Goal: Information Seeking & Learning: Find specific page/section

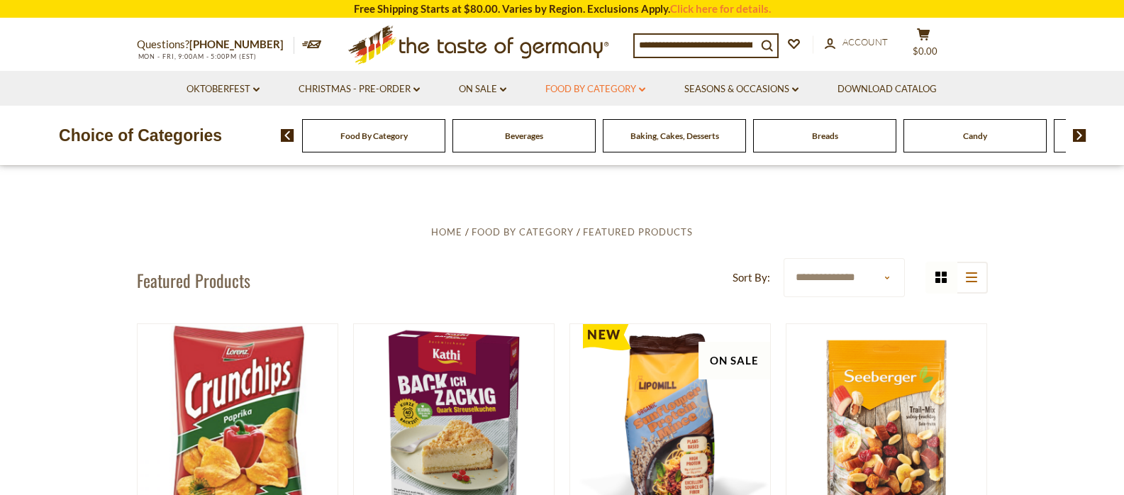
click at [640, 88] on link "Food By Category dropdown_arrow" at bounding box center [595, 90] width 100 height 16
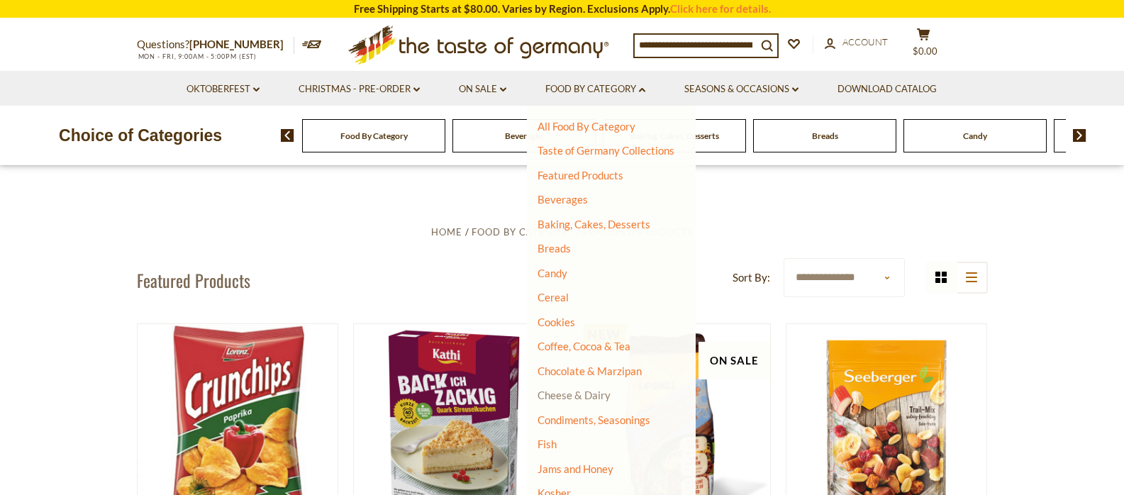
click at [571, 394] on link "Cheese & Dairy" at bounding box center [574, 395] width 73 height 13
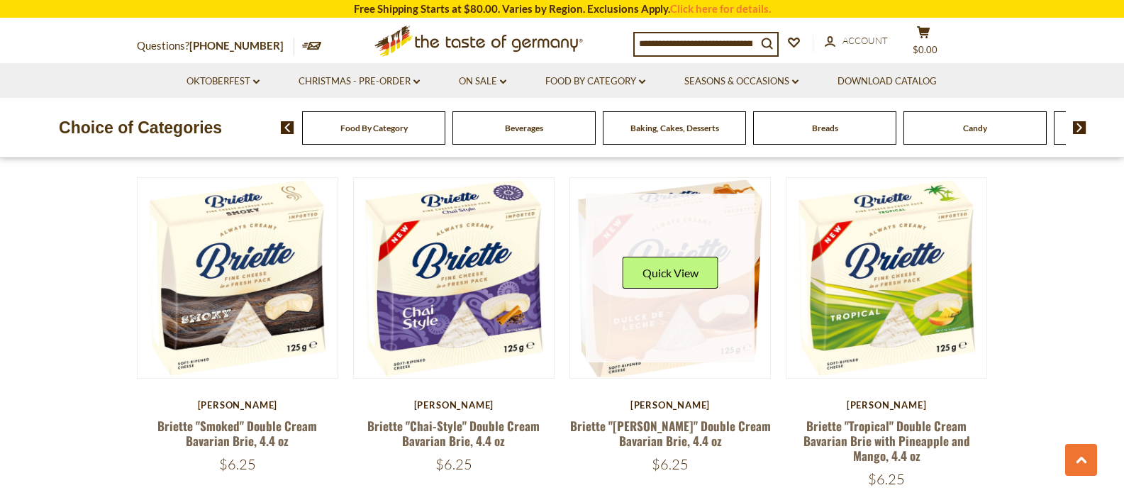
scroll to position [204, 0]
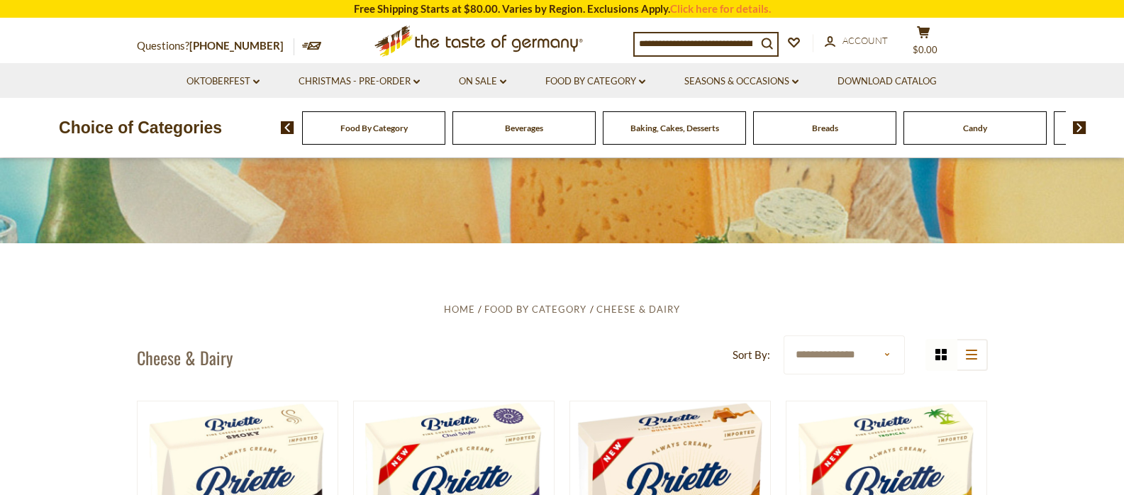
click at [709, 36] on input at bounding box center [696, 43] width 122 height 20
type input "*****"
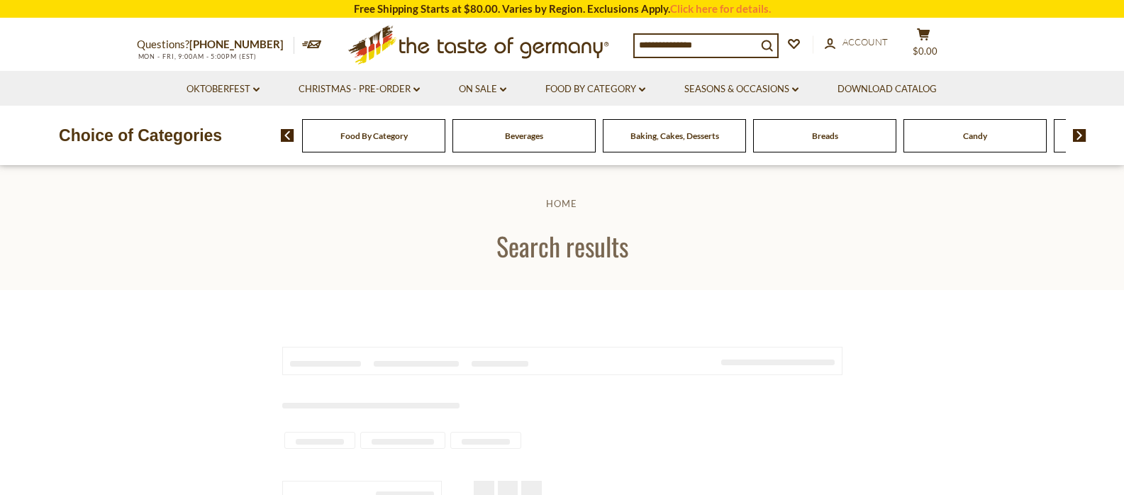
type input "*****"
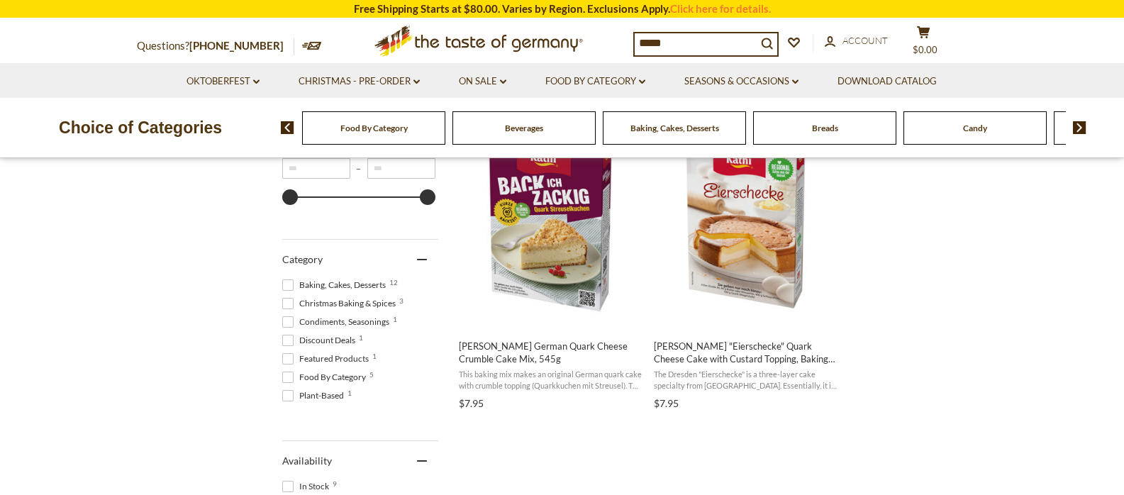
scroll to position [313, 0]
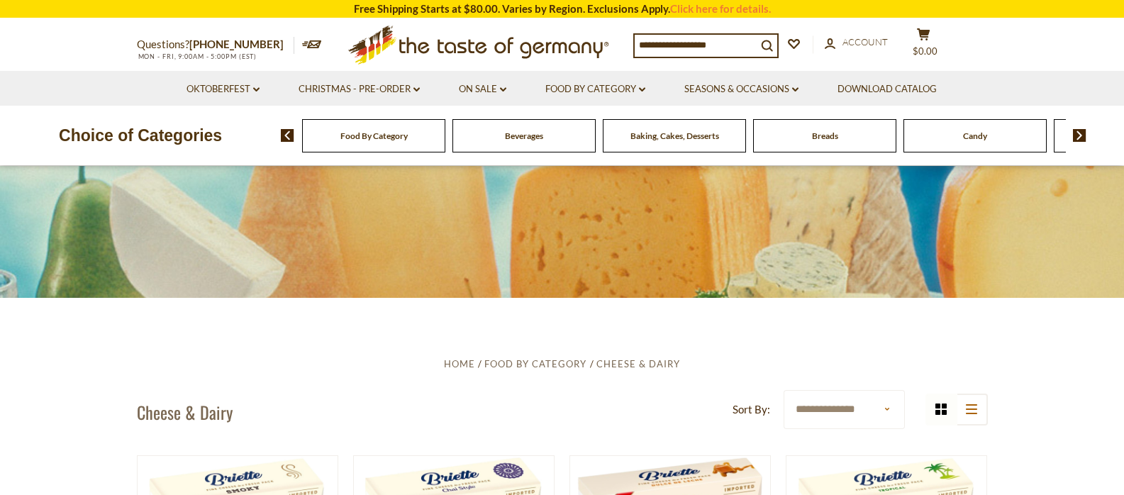
scroll to position [204, 0]
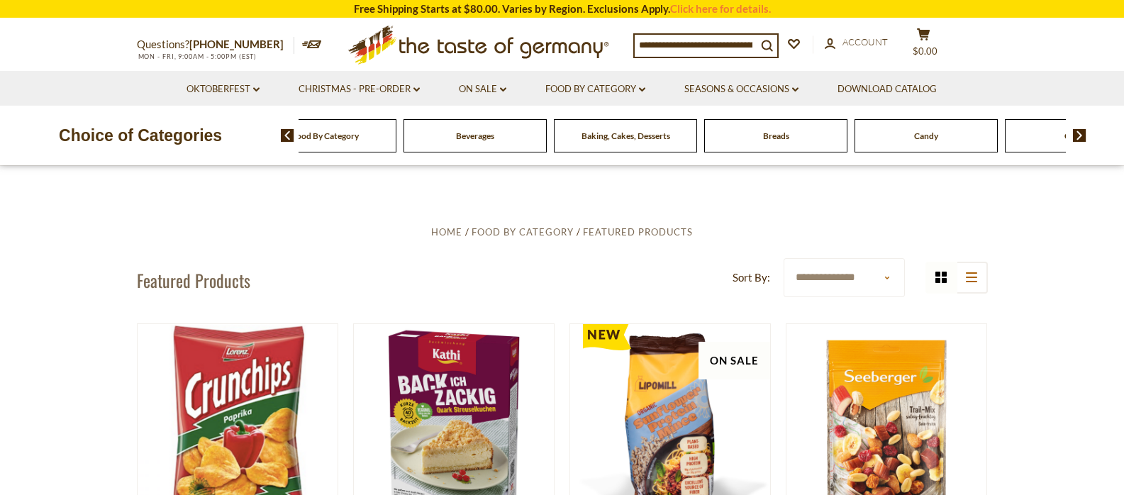
click at [1079, 139] on img at bounding box center [1079, 135] width 13 height 13
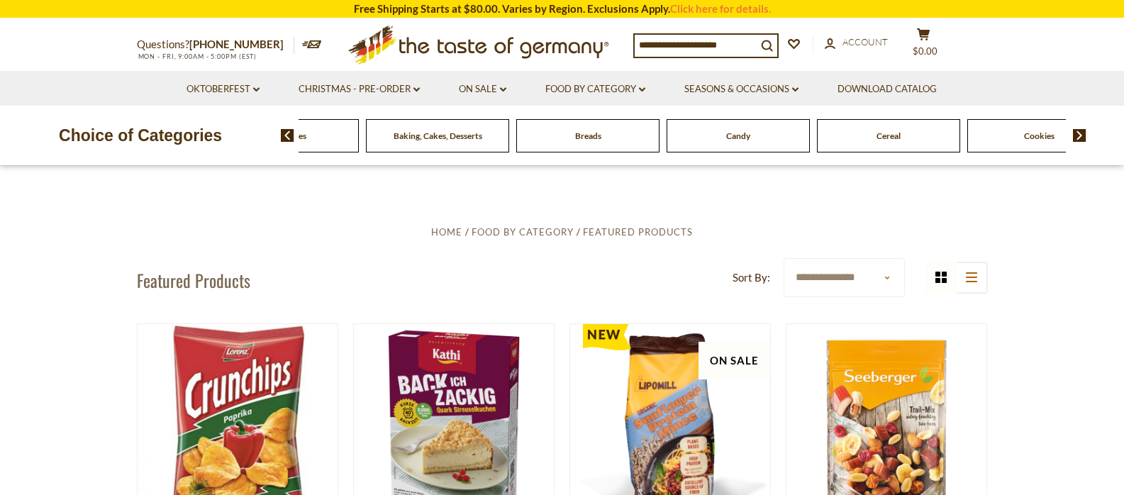
click at [1079, 139] on img at bounding box center [1079, 135] width 13 height 13
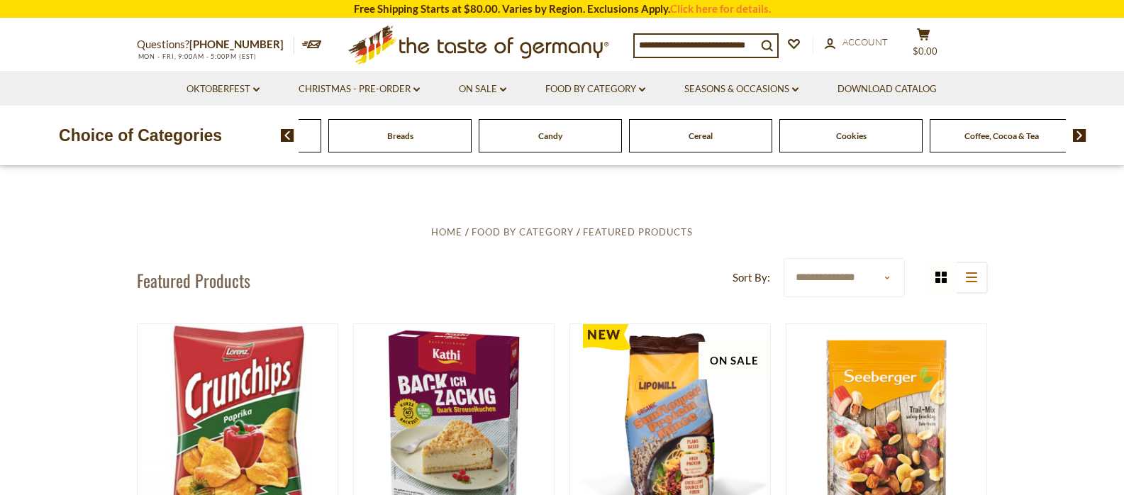
click at [1079, 139] on img at bounding box center [1079, 135] width 13 height 13
click at [1079, 138] on img at bounding box center [1079, 135] width 13 height 13
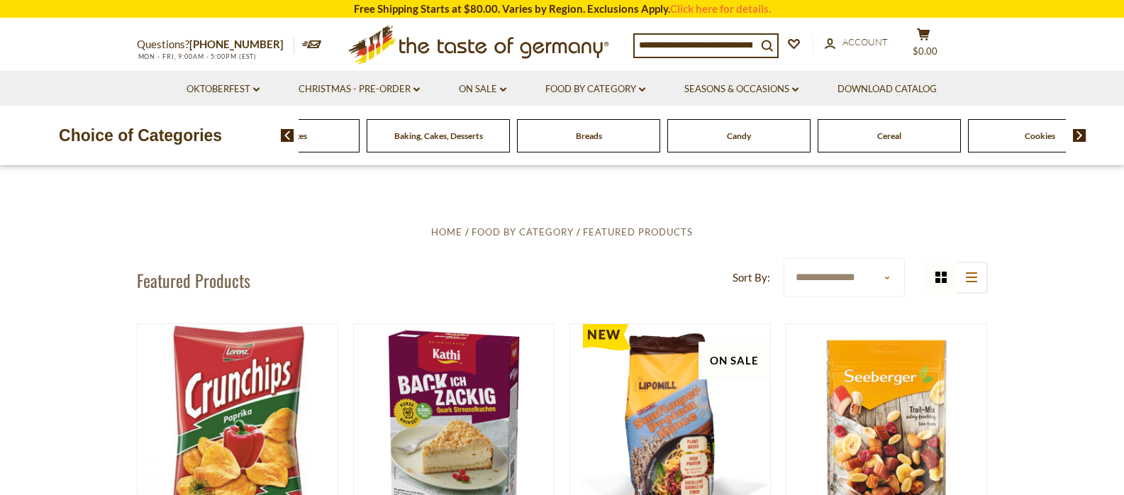
click at [1079, 138] on img at bounding box center [1079, 135] width 13 height 13
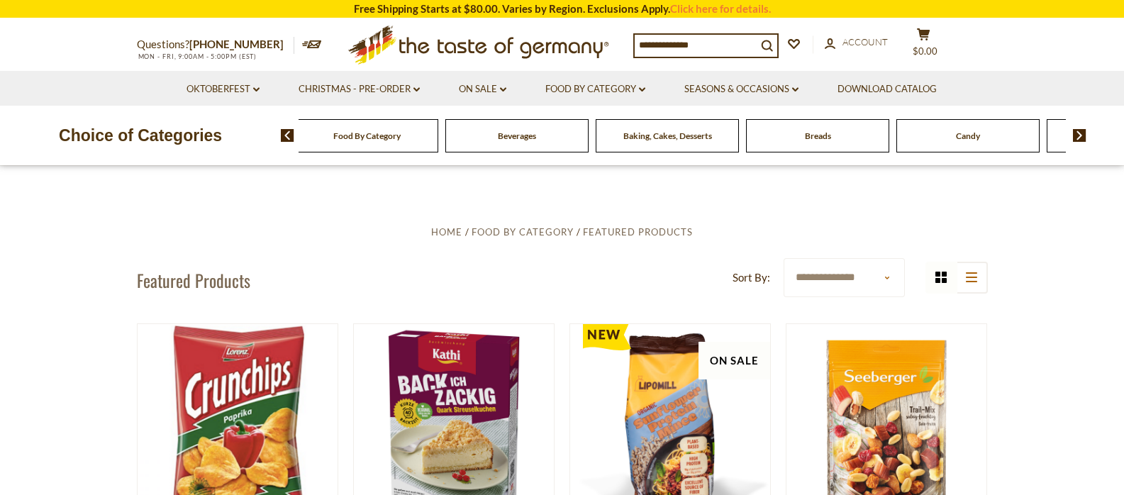
click at [1082, 139] on img at bounding box center [1079, 135] width 13 height 13
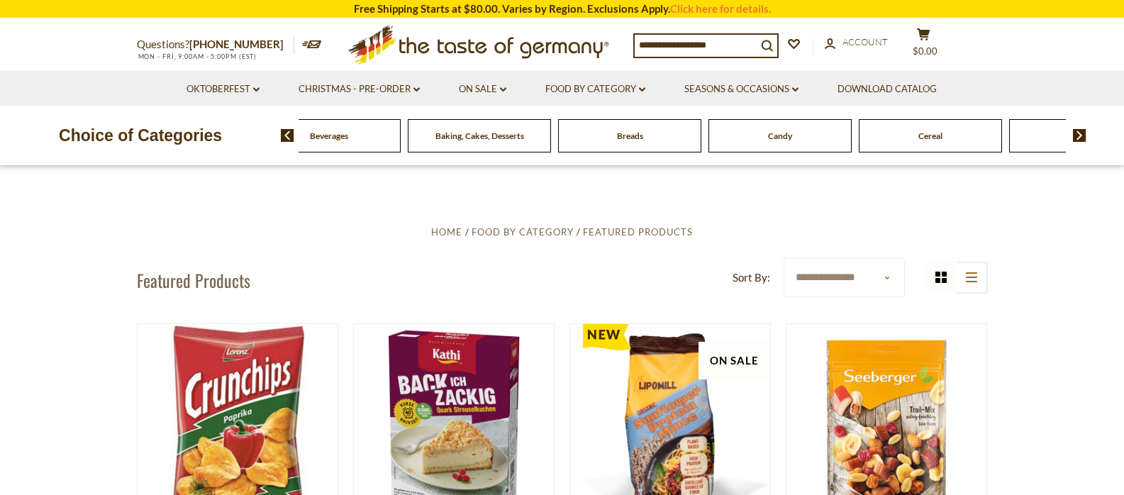
click at [1082, 139] on img at bounding box center [1079, 135] width 13 height 13
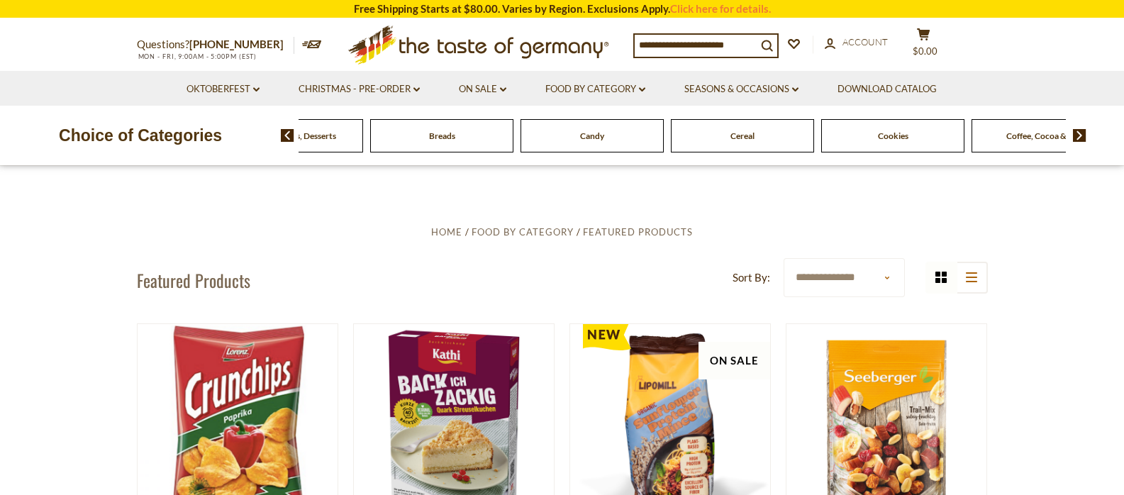
click at [1082, 139] on img at bounding box center [1079, 135] width 13 height 13
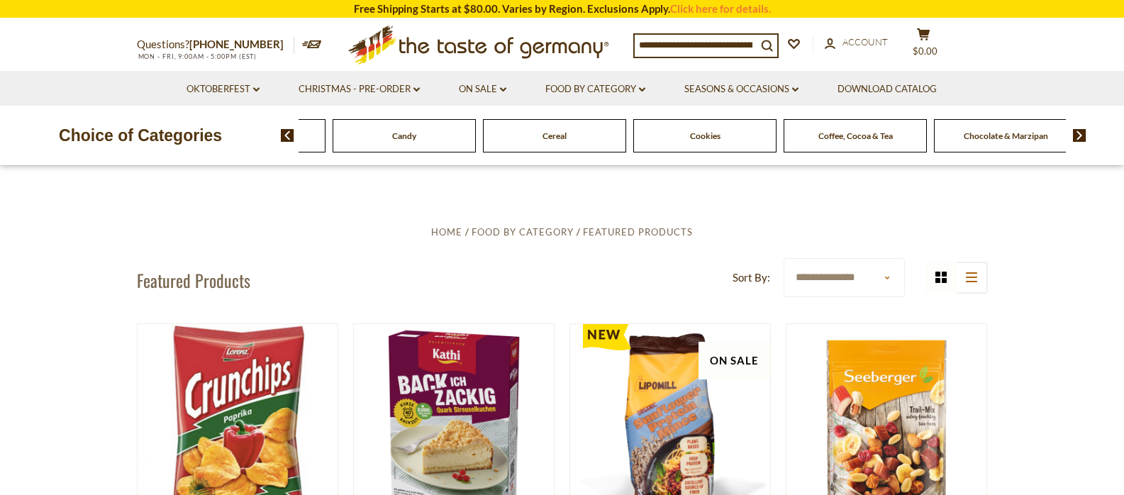
click at [1082, 139] on img at bounding box center [1079, 135] width 13 height 13
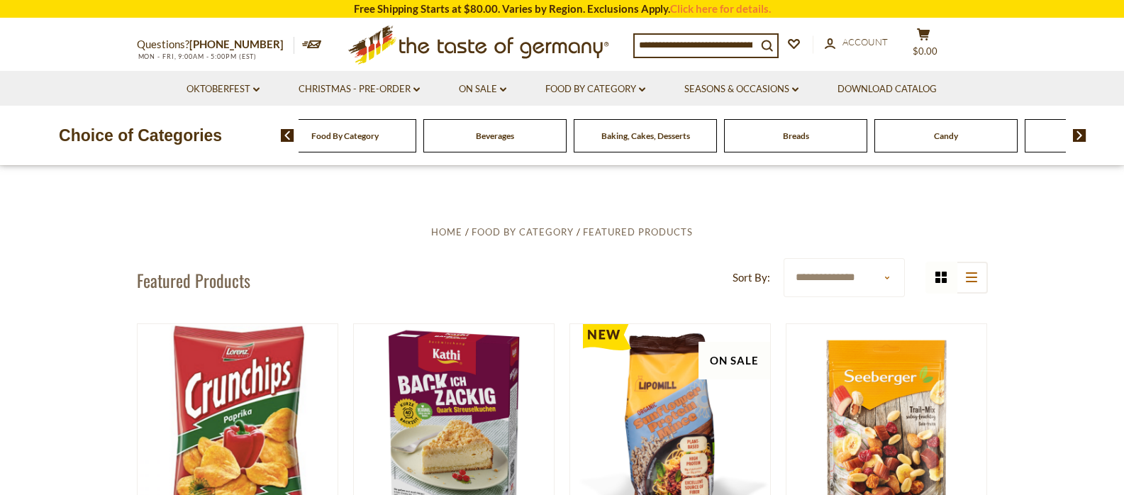
click at [1078, 135] on img at bounding box center [1079, 135] width 13 height 13
click at [1078, 134] on img at bounding box center [1079, 135] width 13 height 13
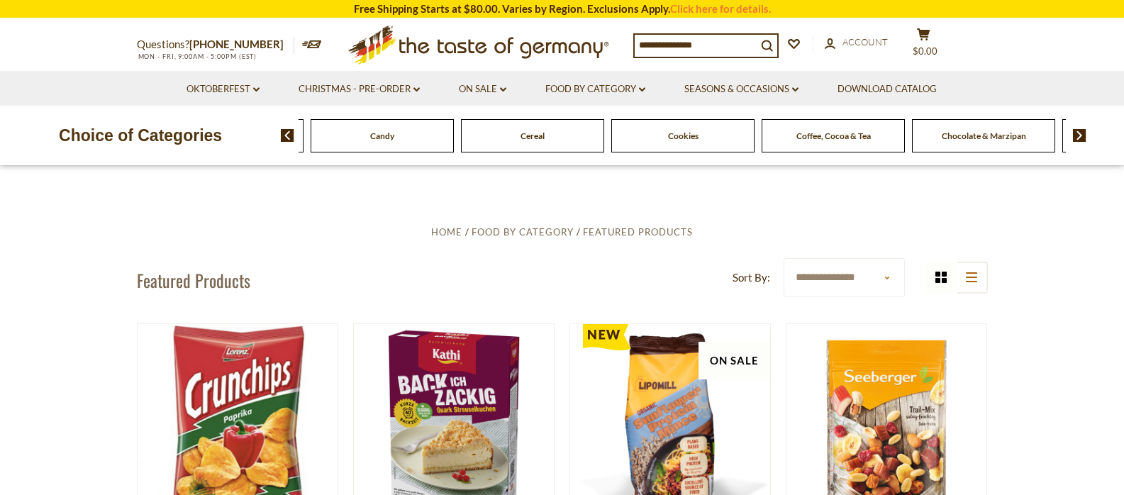
click at [1075, 134] on img at bounding box center [1079, 135] width 13 height 13
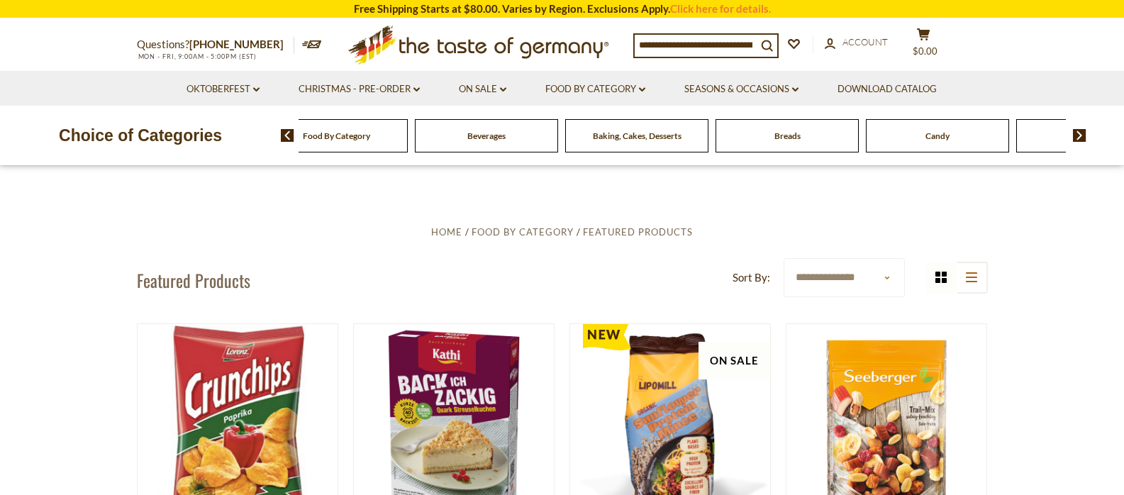
click at [752, 40] on input at bounding box center [696, 45] width 122 height 20
type input "******"
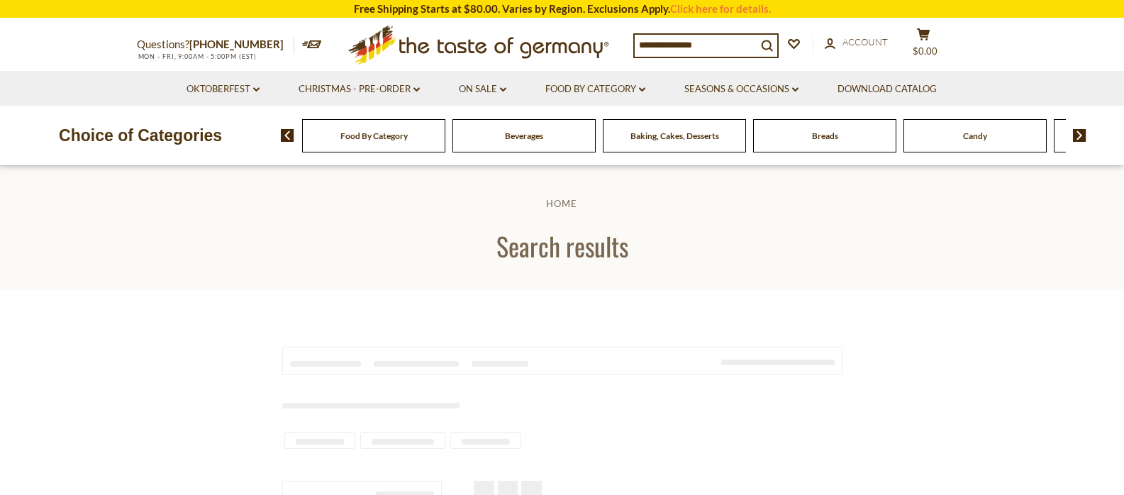
type input "******"
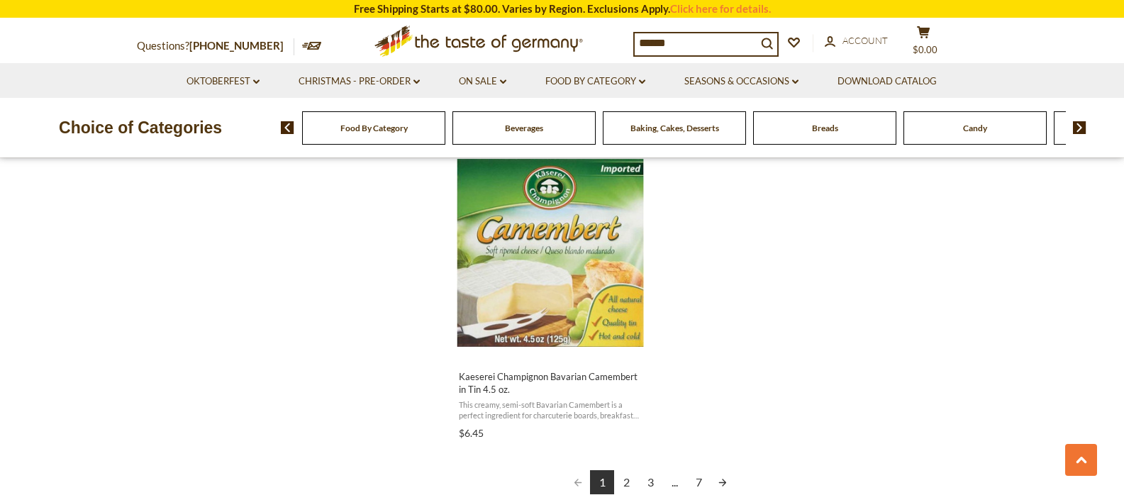
scroll to position [2453, 0]
